Goal: Task Accomplishment & Management: Manage account settings

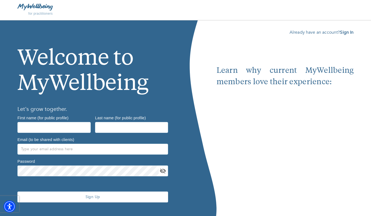
scroll to position [10, 0]
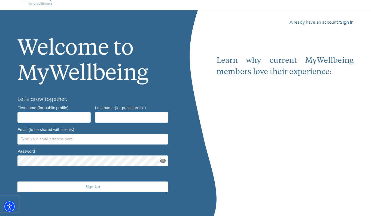
click at [342, 26] on div "Already have an account? Sign In Learn why current MyWellbeing members love the…" at bounding box center [284, 113] width 137 height 189
click at [342, 24] on b "Sign In" at bounding box center [347, 22] width 14 height 6
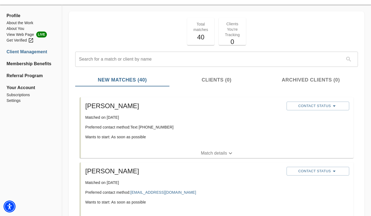
scroll to position [17, 0]
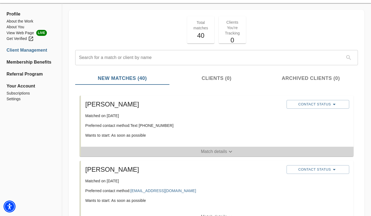
click at [185, 154] on span "Match details" at bounding box center [217, 152] width 272 height 7
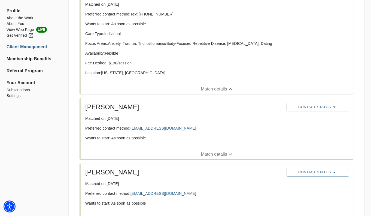
scroll to position [129, 0]
click at [185, 154] on span "Match details" at bounding box center [217, 154] width 272 height 7
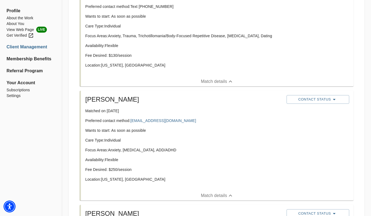
scroll to position [138, 0]
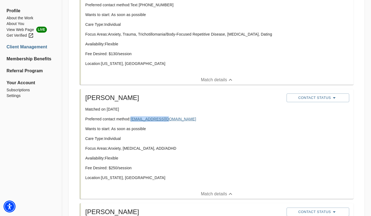
drag, startPoint x: 174, startPoint y: 119, endPoint x: 131, endPoint y: 119, distance: 42.5
click at [131, 119] on p "Preferred contact method: monteig@yahoo.com" at bounding box center [183, 118] width 197 height 5
copy link "monteig@yahoo.com"
click at [159, 114] on div "Marie Matched on August 12th, 2025 Preferred contact method: monteig@yahoo.com …" at bounding box center [183, 139] width 201 height 96
drag, startPoint x: 172, startPoint y: 120, endPoint x: 167, endPoint y: 120, distance: 4.4
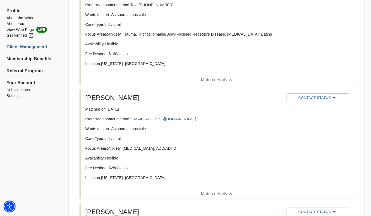
click at [167, 120] on p "Preferred contact method: monteig@yahoo.com" at bounding box center [183, 118] width 197 height 5
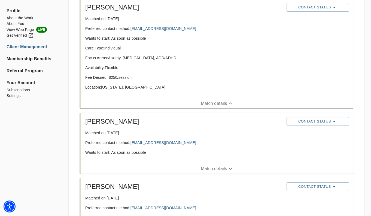
scroll to position [229, 0]
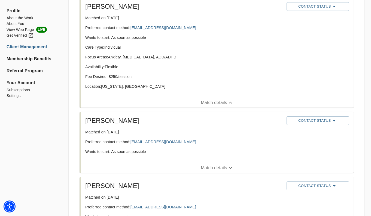
click at [173, 168] on span "Match details" at bounding box center [217, 168] width 272 height 7
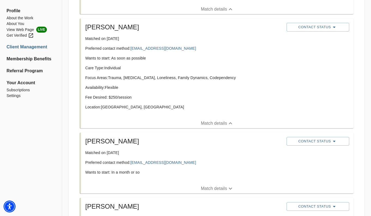
scroll to position [325, 0]
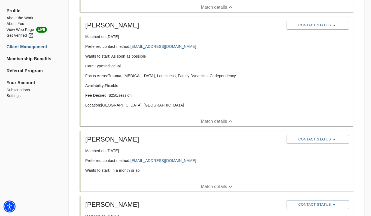
click at [180, 187] on span "Match details" at bounding box center [217, 187] width 272 height 7
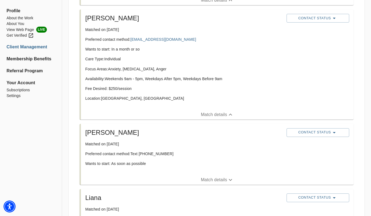
scroll to position [460, 0]
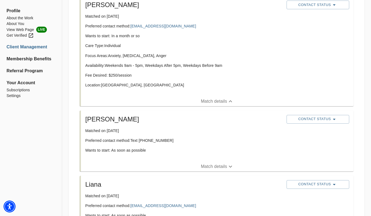
click at [169, 165] on span "Match details" at bounding box center [217, 167] width 272 height 7
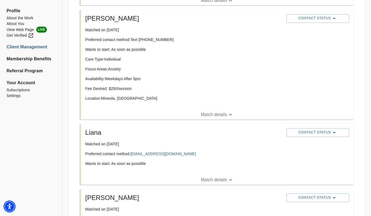
scroll to position [561, 0]
click at [159, 174] on div "Liana Matched on August 5th, 2025 Preferred contact method: lnrssln@gmail.com W…" at bounding box center [217, 149] width 272 height 51
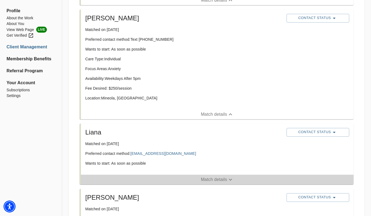
click at [160, 178] on span "Match details" at bounding box center [217, 180] width 272 height 7
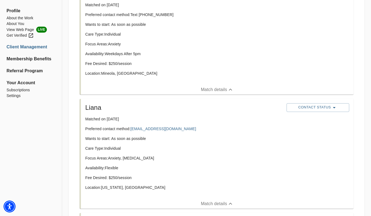
scroll to position [589, 0]
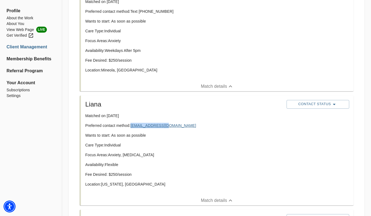
drag, startPoint x: 171, startPoint y: 125, endPoint x: 131, endPoint y: 125, distance: 40.3
click at [131, 125] on p "Preferred contact method: lnrssln@gmail.com" at bounding box center [183, 125] width 197 height 5
click at [189, 123] on p "Preferred contact method: lnrssln@gmail.com" at bounding box center [183, 125] width 197 height 5
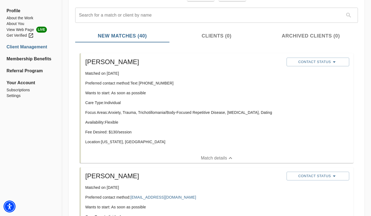
scroll to position [56, 0]
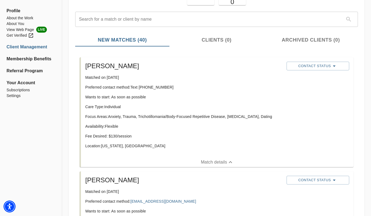
click at [211, 164] on p "Match details" at bounding box center [214, 162] width 26 height 7
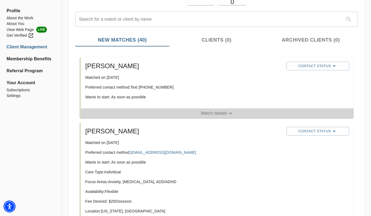
click at [205, 110] on p "Match details" at bounding box center [214, 113] width 26 height 7
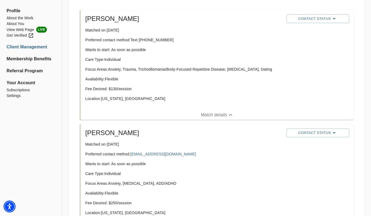
scroll to position [110, 0]
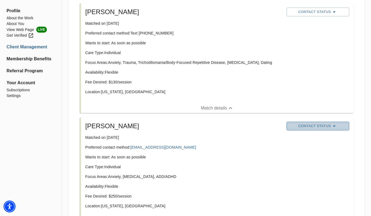
click at [311, 127] on span "Contact Status" at bounding box center [317, 126] width 57 height 7
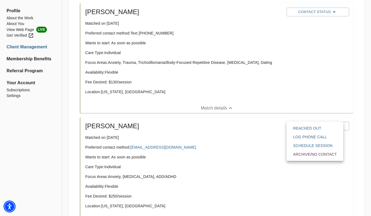
click at [302, 129] on span "Reached Out" at bounding box center [315, 128] width 44 height 5
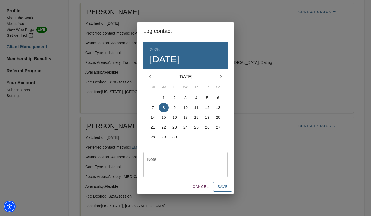
click at [219, 187] on span "Save" at bounding box center [222, 187] width 10 height 7
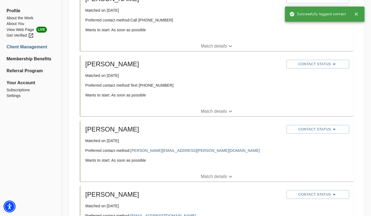
scroll to position [885, 0]
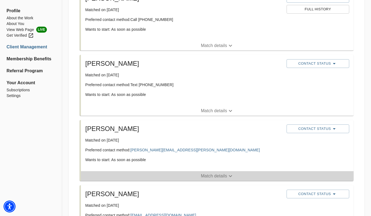
click at [251, 177] on span "Match details" at bounding box center [217, 176] width 272 height 7
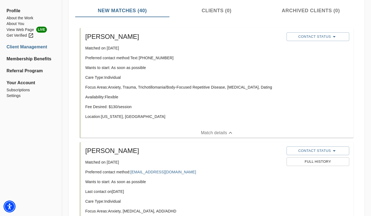
scroll to position [0, 0]
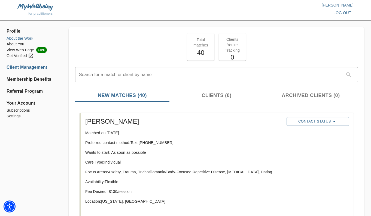
click at [15, 39] on li "About the Work" at bounding box center [31, 39] width 49 height 6
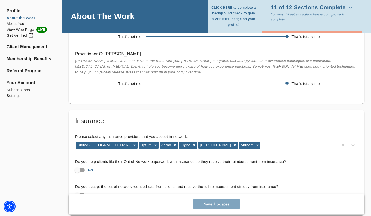
scroll to position [1077, 0]
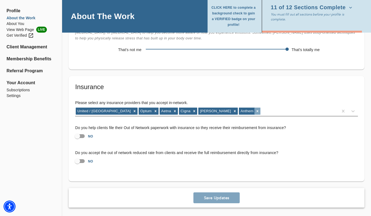
click at [254, 108] on div at bounding box center [257, 111] width 6 height 7
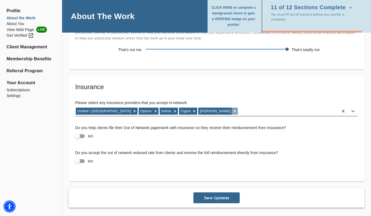
click at [233, 109] on icon at bounding box center [235, 111] width 4 height 4
click at [191, 109] on div at bounding box center [194, 111] width 6 height 7
click at [173, 109] on icon at bounding box center [175, 111] width 4 height 4
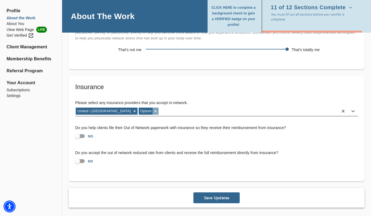
click at [153, 110] on icon at bounding box center [155, 111] width 4 height 4
click at [134, 110] on icon at bounding box center [135, 111] width 2 height 2
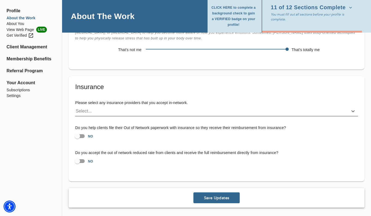
click at [213, 197] on span "Save Updates" at bounding box center [216, 198] width 42 height 5
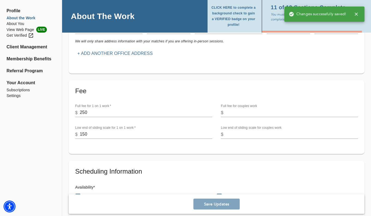
scroll to position [0, 0]
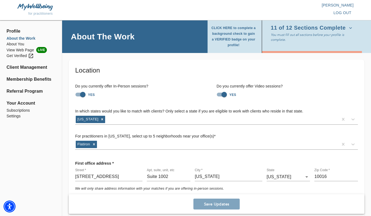
click at [31, 16] on div "for practitioners" at bounding box center [101, 14] width 168 height 6
click at [33, 8] on img at bounding box center [34, 7] width 35 height 7
click at [20, 39] on li "About the Work" at bounding box center [31, 39] width 49 height 6
click at [18, 44] on li "About You" at bounding box center [31, 44] width 49 height 6
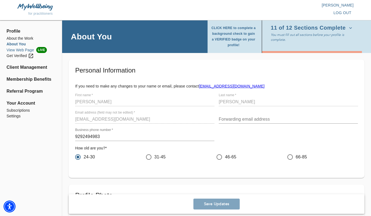
click at [18, 48] on li "View Web Page LIVE" at bounding box center [31, 50] width 49 height 6
click at [27, 69] on li "Client Management" at bounding box center [31, 67] width 49 height 7
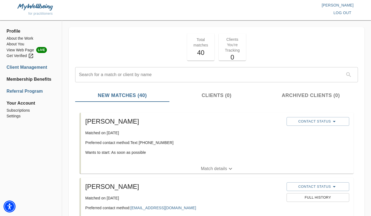
click at [23, 91] on li "Referral Program" at bounding box center [31, 91] width 49 height 7
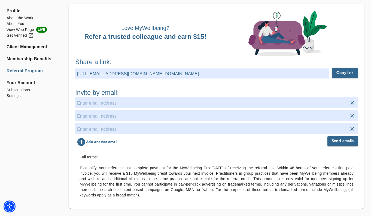
scroll to position [31, 0]
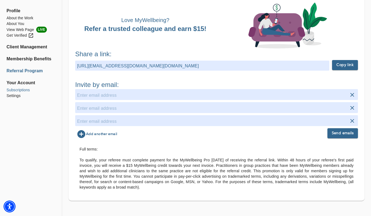
click at [26, 90] on li "Subscriptions" at bounding box center [31, 90] width 49 height 6
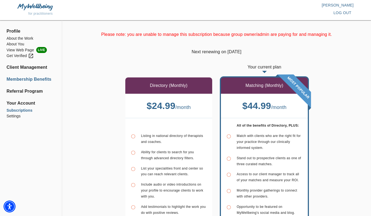
click at [20, 80] on li "Membership Benefits" at bounding box center [31, 79] width 49 height 7
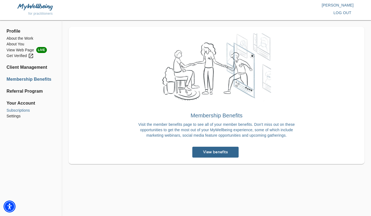
click at [18, 110] on li "Subscriptions" at bounding box center [31, 111] width 49 height 6
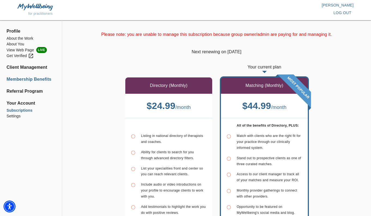
click at [17, 79] on li "Membership Benefits" at bounding box center [31, 79] width 49 height 7
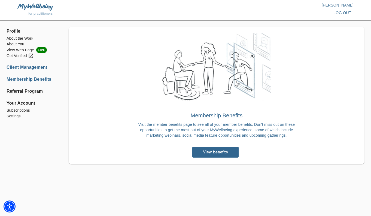
click at [17, 69] on li "Client Management" at bounding box center [31, 67] width 49 height 7
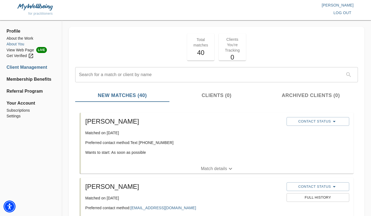
click at [19, 44] on li "About You" at bounding box center [31, 44] width 49 height 6
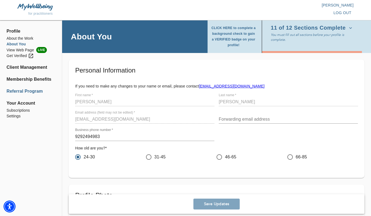
click at [16, 91] on li "Referral Program" at bounding box center [31, 91] width 49 height 7
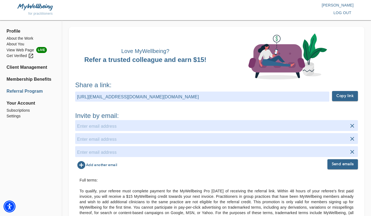
click at [19, 29] on span "Profile" at bounding box center [31, 31] width 49 height 7
click at [20, 39] on li "About the Work" at bounding box center [31, 39] width 49 height 6
